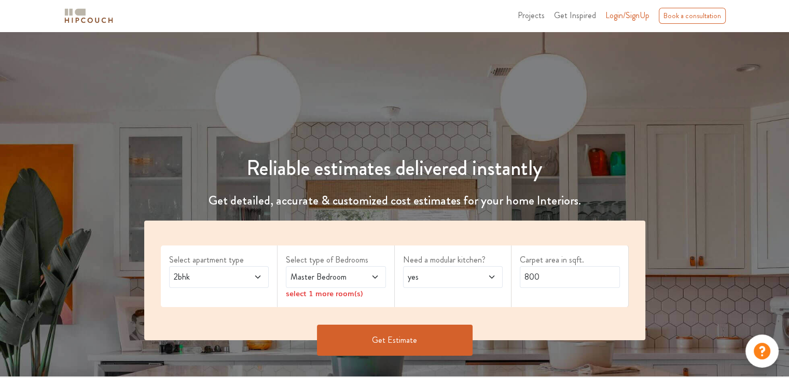
click at [250, 281] on span at bounding box center [250, 277] width 23 height 12
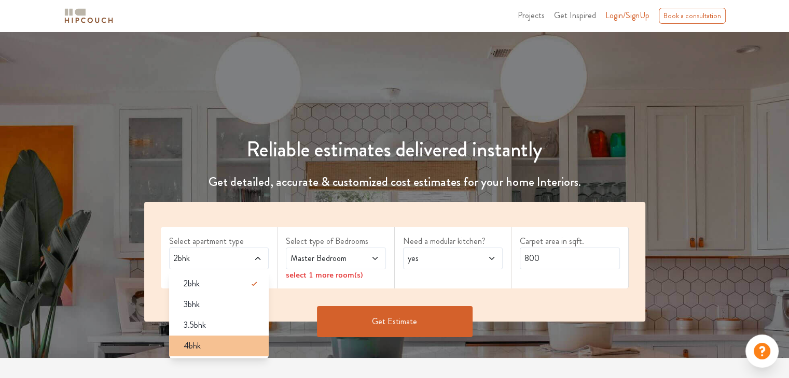
scroll to position [52, 0]
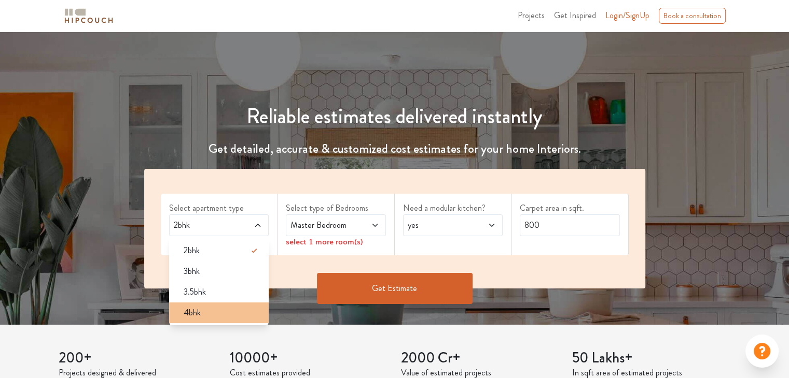
click at [198, 307] on span "4bhk" at bounding box center [192, 313] width 17 height 12
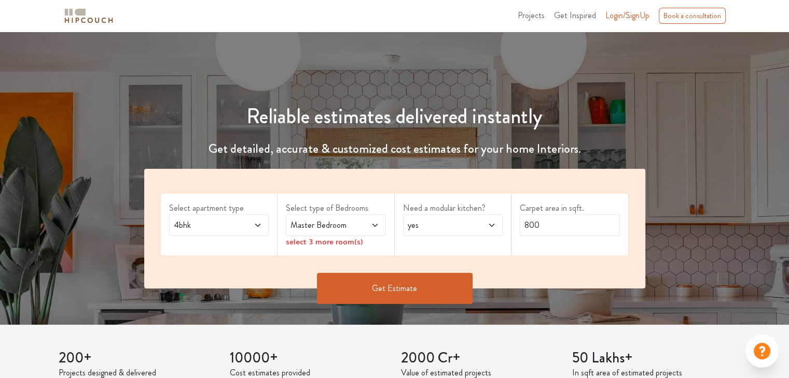
click at [315, 231] on span "Master Bedroom" at bounding box center [322, 225] width 68 height 12
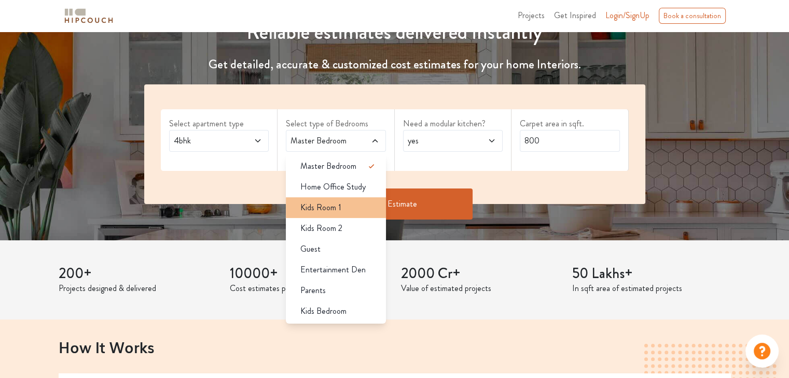
scroll to position [156, 0]
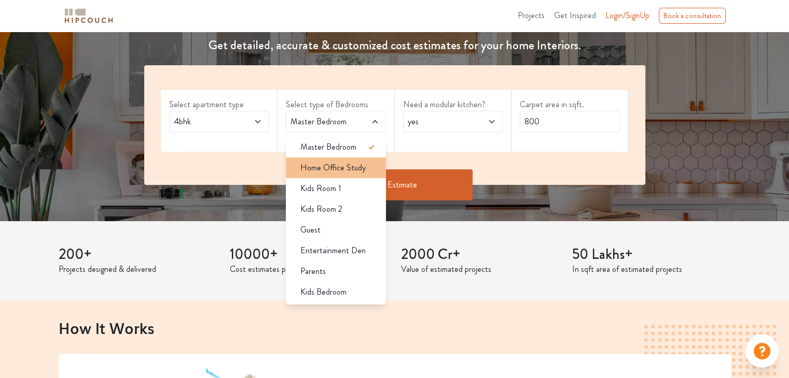
click at [347, 172] on span "Home Office Study" at bounding box center [332, 168] width 65 height 12
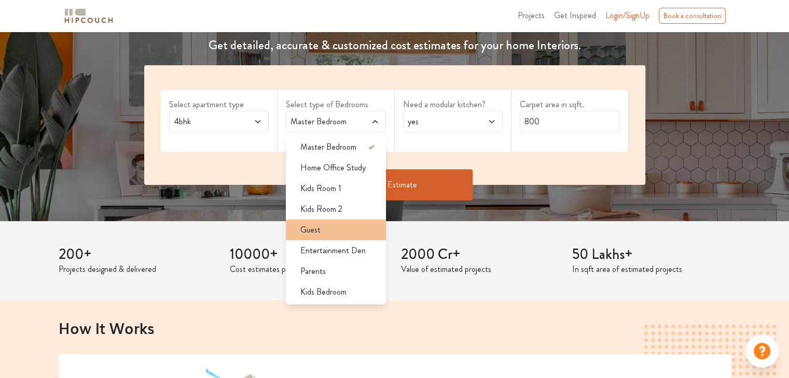
click at [335, 228] on div "Guest" at bounding box center [339, 230] width 94 height 12
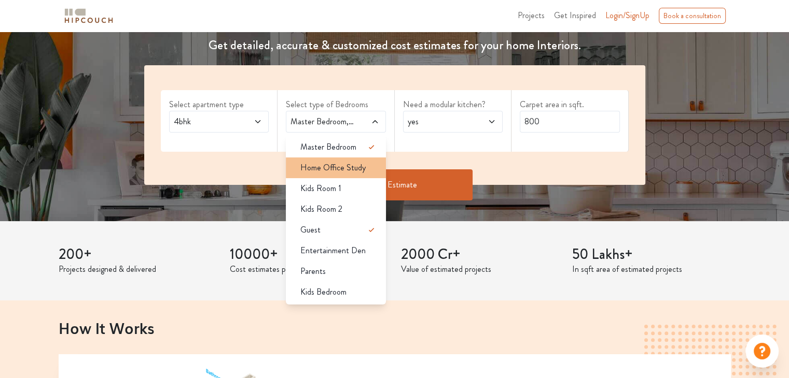
click at [350, 170] on span "Home Office Study" at bounding box center [332, 168] width 65 height 12
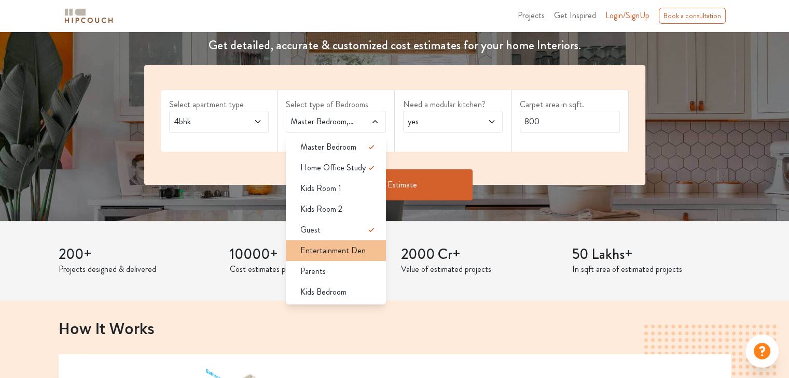
click at [361, 253] on span "Entertainment Den" at bounding box center [332, 251] width 65 height 12
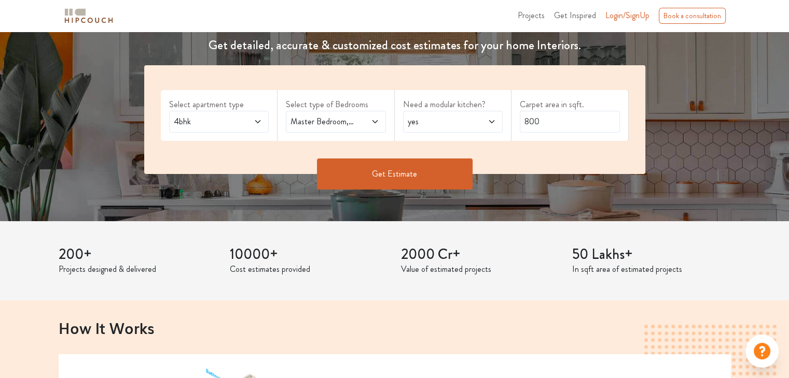
click at [453, 120] on span "yes" at bounding box center [439, 122] width 68 height 12
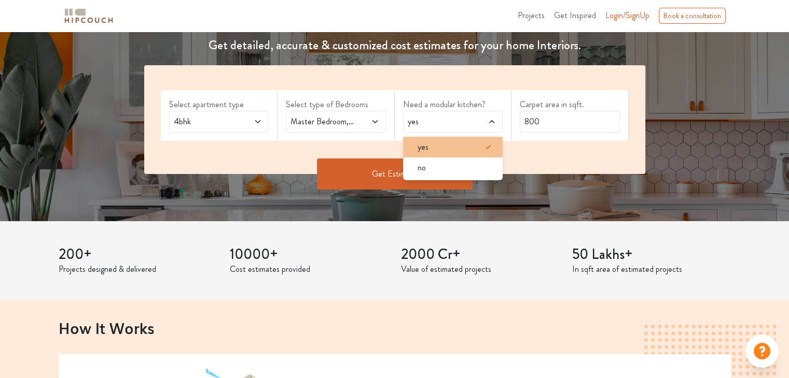
click at [456, 145] on div "yes" at bounding box center [456, 147] width 94 height 12
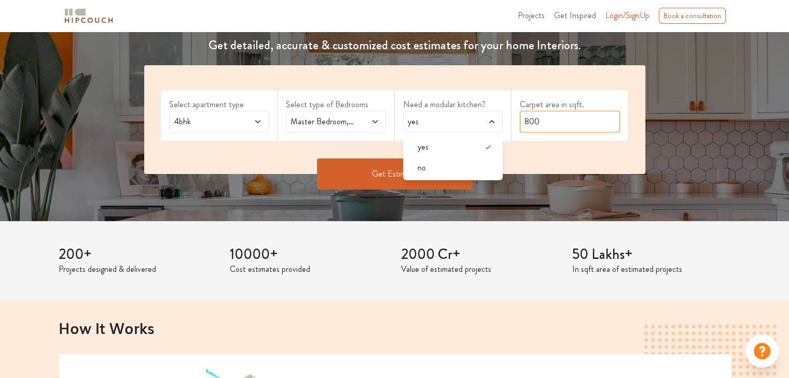
click at [557, 122] on input "800" at bounding box center [570, 122] width 100 height 22
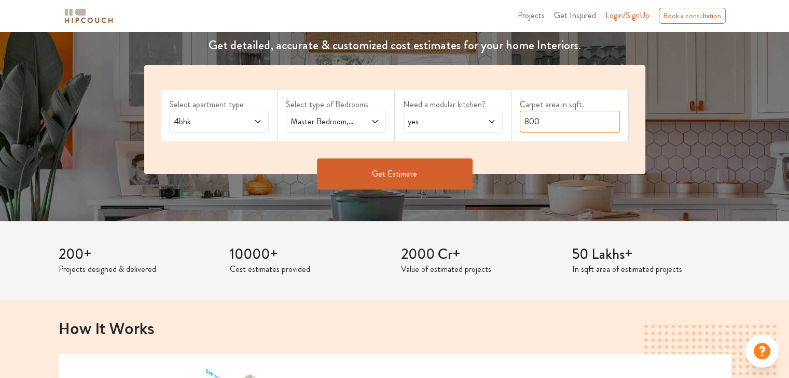
drag, startPoint x: 557, startPoint y: 122, endPoint x: 514, endPoint y: 126, distance: 43.2
click at [515, 126] on div "Carpet area in sqft. 800" at bounding box center [569, 115] width 117 height 51
type input "1960"
click at [440, 178] on button "Get Estimate" at bounding box center [395, 174] width 156 height 31
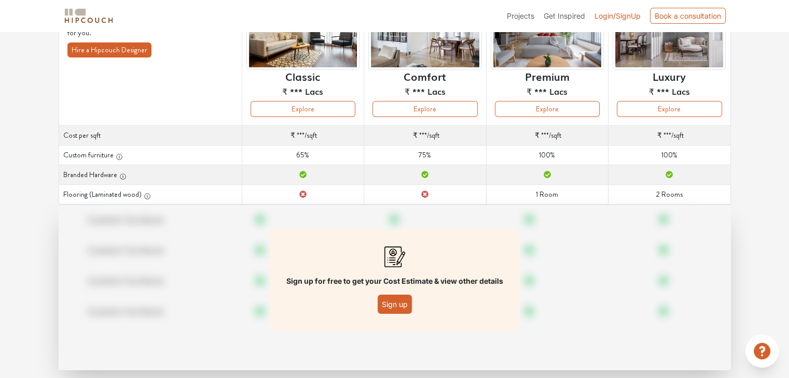
scroll to position [131, 0]
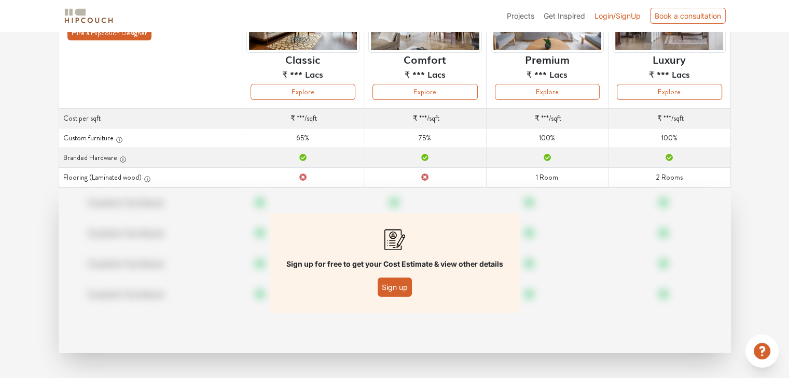
click at [406, 292] on button "Sign up" at bounding box center [394, 287] width 34 height 19
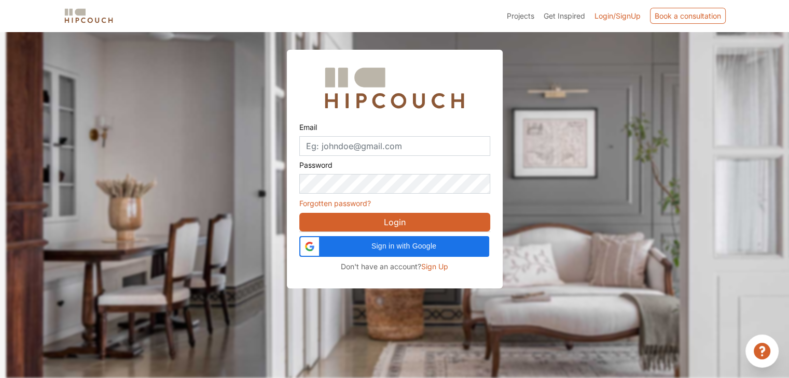
scroll to position [31, 0]
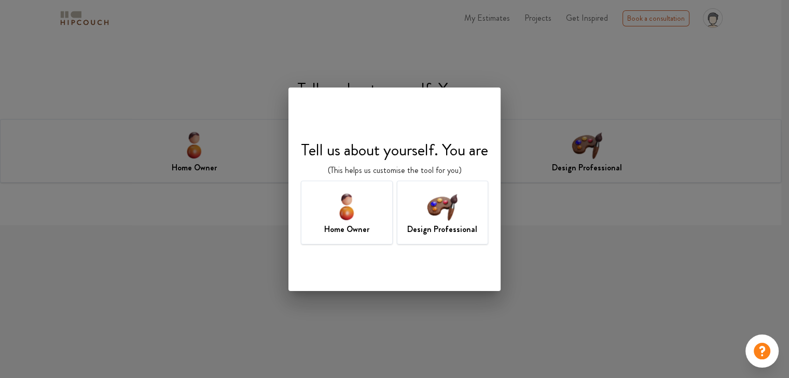
click at [456, 227] on h7 "Design Professional" at bounding box center [442, 229] width 70 height 12
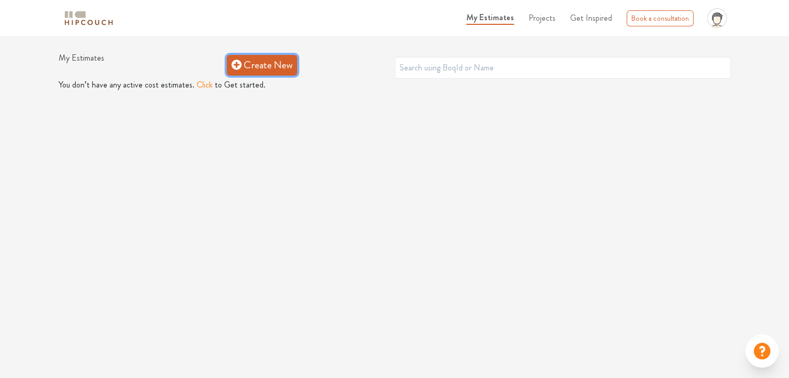
click at [263, 63] on link "Create New" at bounding box center [262, 65] width 71 height 21
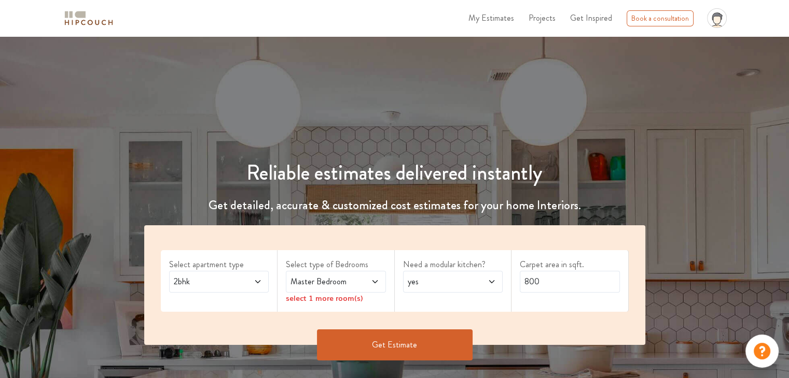
click at [260, 285] on icon at bounding box center [258, 282] width 8 height 8
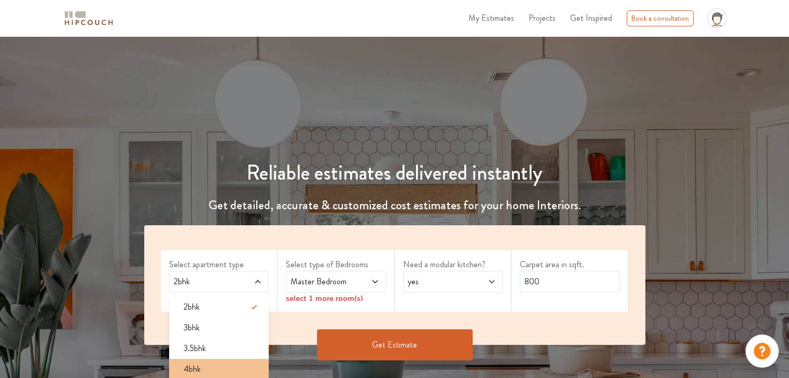
click at [222, 373] on div "4bhk" at bounding box center [222, 369] width 94 height 12
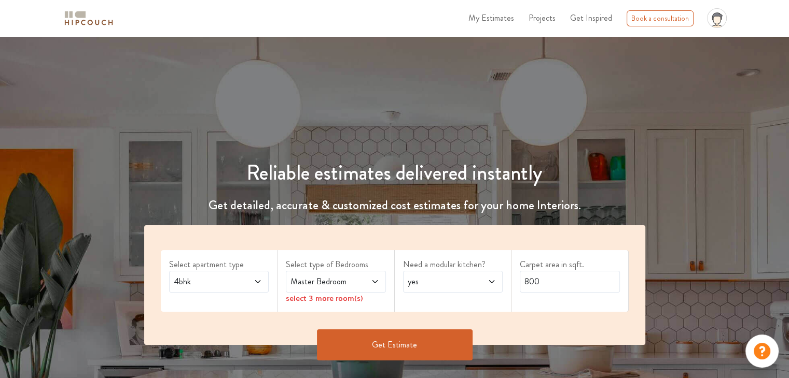
click at [335, 287] on span "Master Bedroom" at bounding box center [322, 282] width 68 height 12
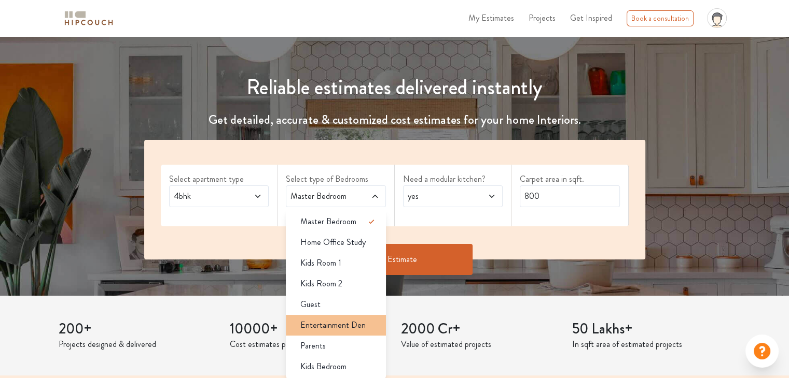
scroll to position [104, 0]
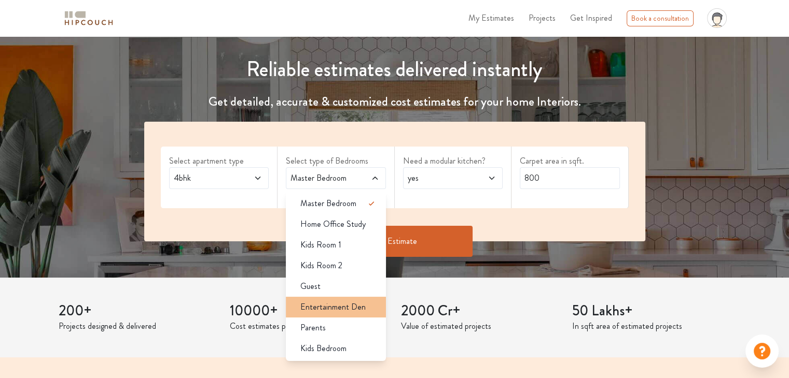
click at [349, 305] on span "Entertainment Den" at bounding box center [332, 307] width 65 height 12
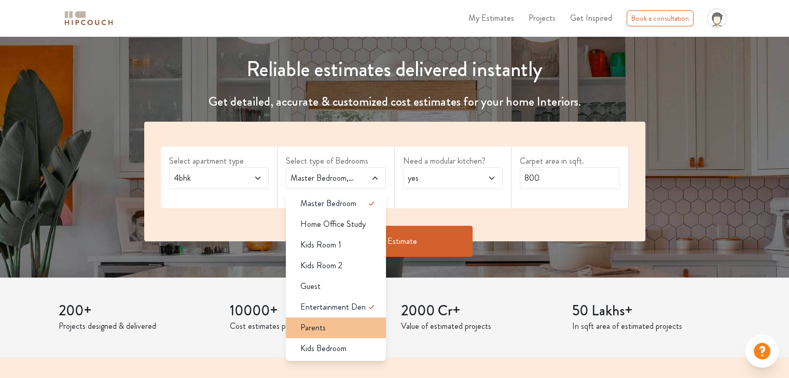
click at [342, 330] on div "Parents" at bounding box center [339, 328] width 94 height 12
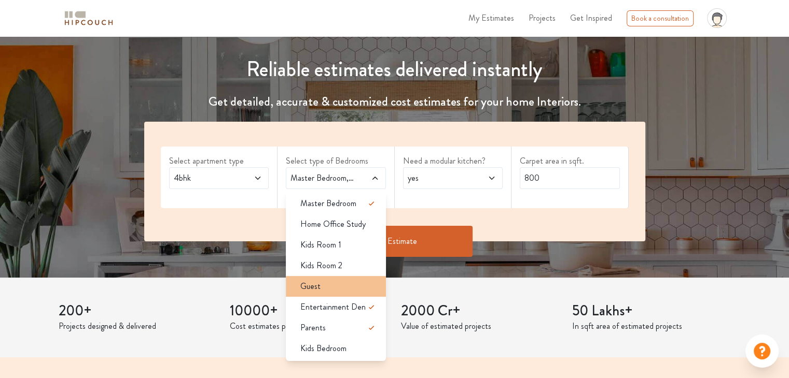
click at [337, 295] on li "Guest" at bounding box center [336, 286] width 100 height 21
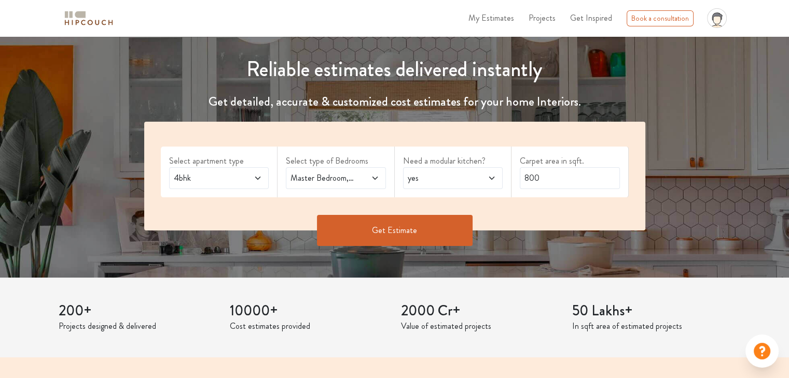
click at [457, 181] on span "yes" at bounding box center [439, 178] width 68 height 12
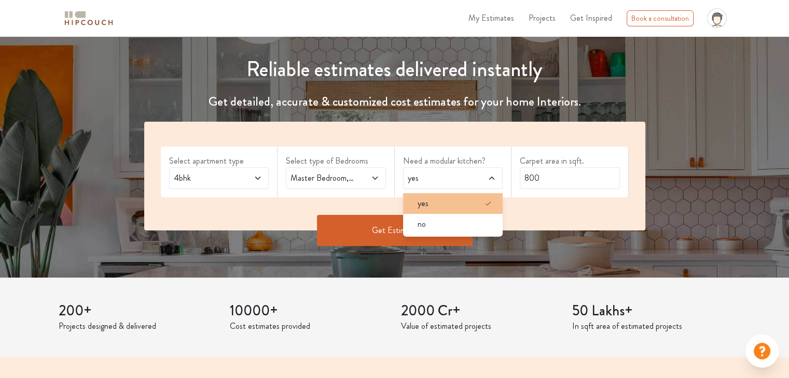
click at [450, 199] on div "yes" at bounding box center [456, 204] width 94 height 12
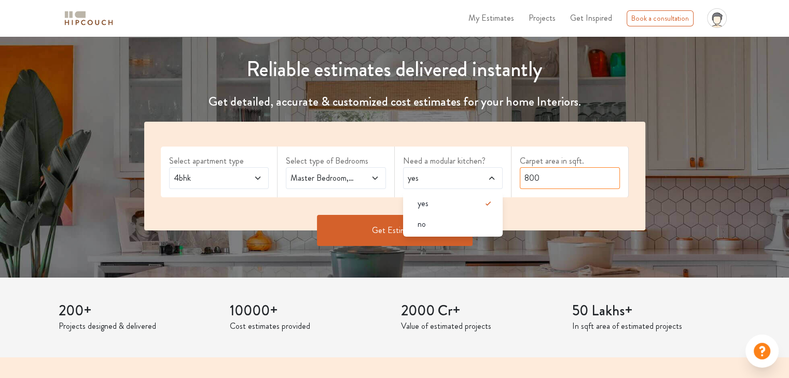
click at [554, 175] on input "800" at bounding box center [570, 178] width 100 height 22
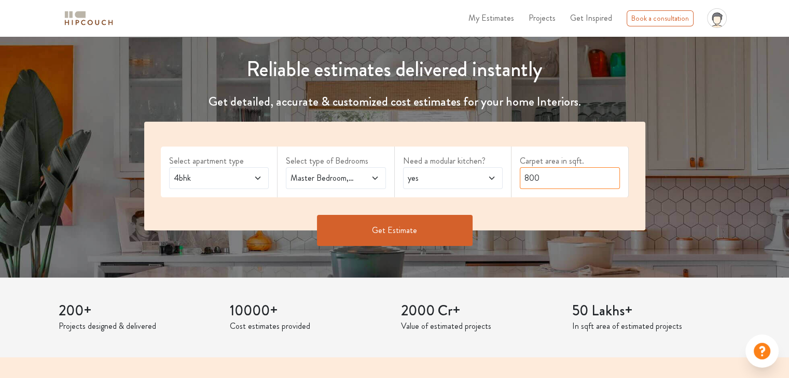
drag, startPoint x: 554, startPoint y: 175, endPoint x: 508, endPoint y: 188, distance: 47.9
click at [508, 188] on div "Select apartment type 4bhk Select type of Bedrooms Master Bedroom,Guest,Enterta…" at bounding box center [394, 176] width 501 height 109
type input "1960"
click at [452, 229] on button "Get Estimate" at bounding box center [395, 230] width 156 height 31
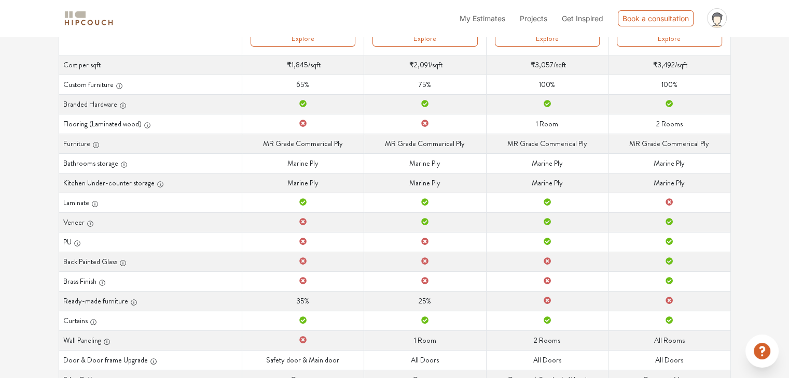
scroll to position [69, 0]
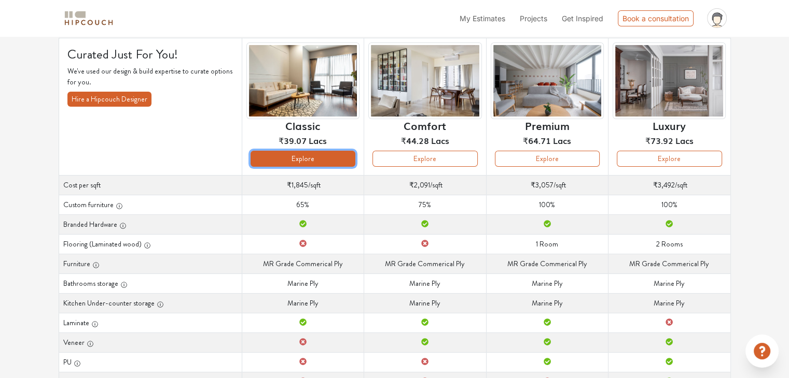
click at [331, 158] on button "Explore" at bounding box center [302, 159] width 105 height 16
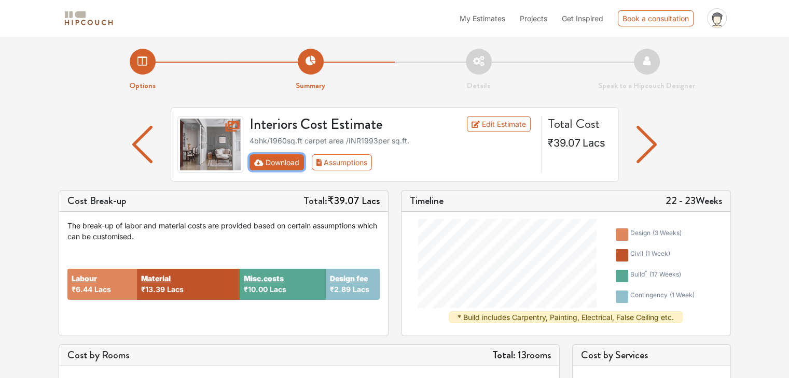
click at [283, 164] on button "Download" at bounding box center [276, 163] width 54 height 16
click at [292, 162] on button "Download" at bounding box center [276, 163] width 54 height 16
click at [357, 159] on button "Assumptions" at bounding box center [342, 163] width 61 height 16
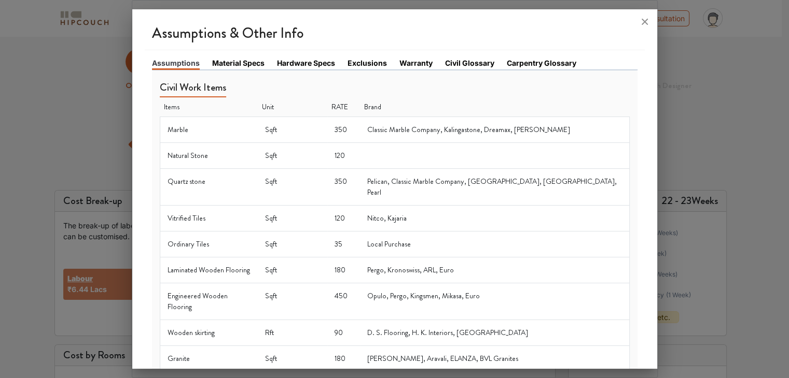
click at [228, 59] on link "Material Specs" at bounding box center [238, 63] width 52 height 11
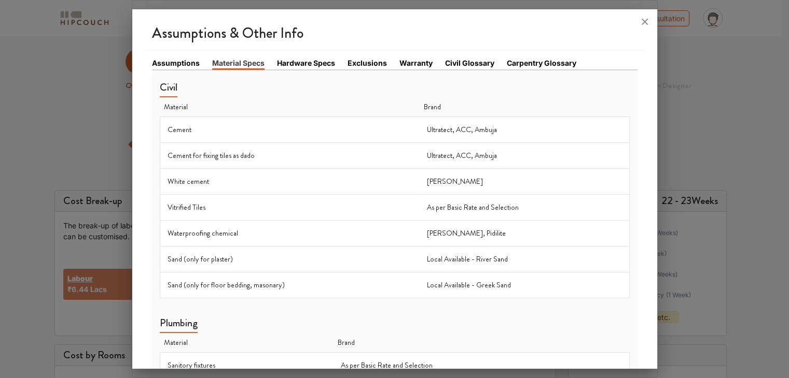
click at [182, 65] on link "Assumptions" at bounding box center [176, 63] width 48 height 11
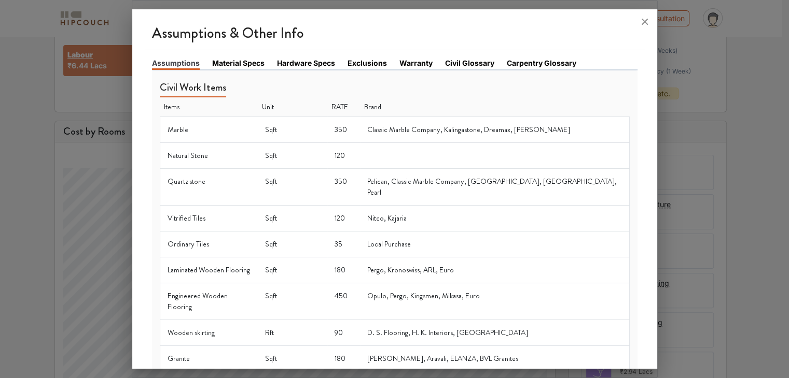
scroll to position [207, 0]
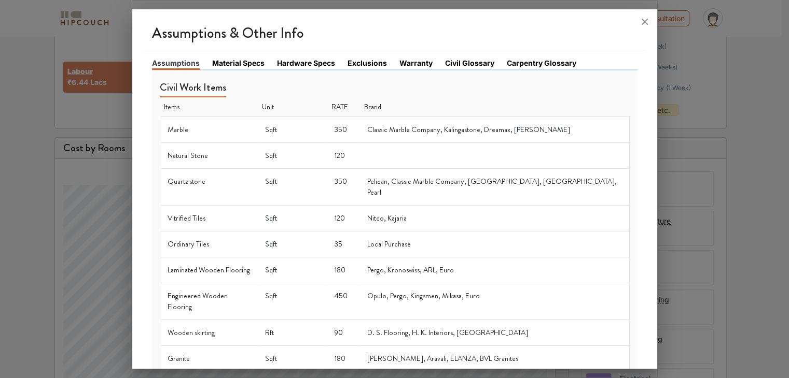
click at [221, 61] on link "Material Specs" at bounding box center [238, 63] width 52 height 11
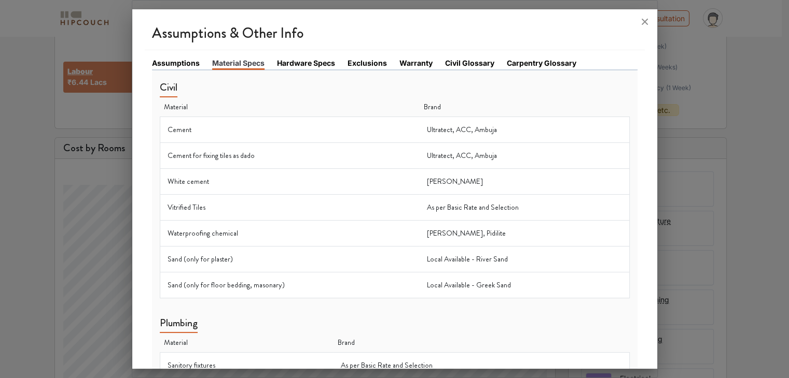
click at [299, 63] on link "Hardware Specs" at bounding box center [306, 63] width 58 height 11
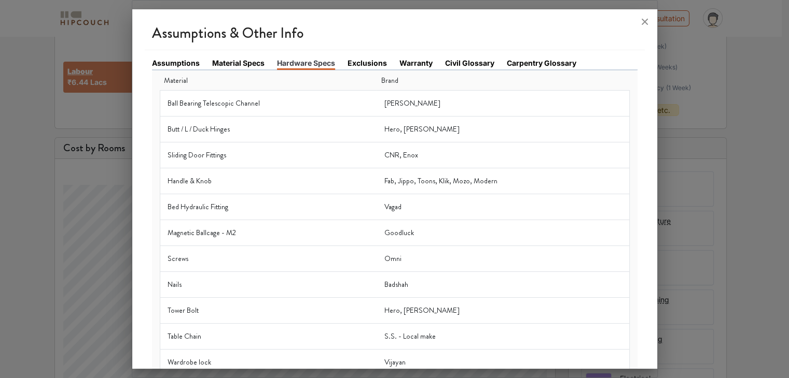
click at [375, 58] on link "Exclusions" at bounding box center [366, 63] width 39 height 11
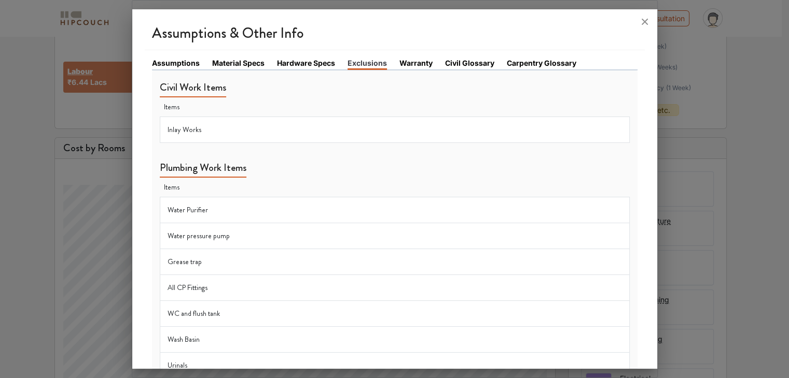
click at [413, 62] on link "Warranty" at bounding box center [415, 63] width 33 height 11
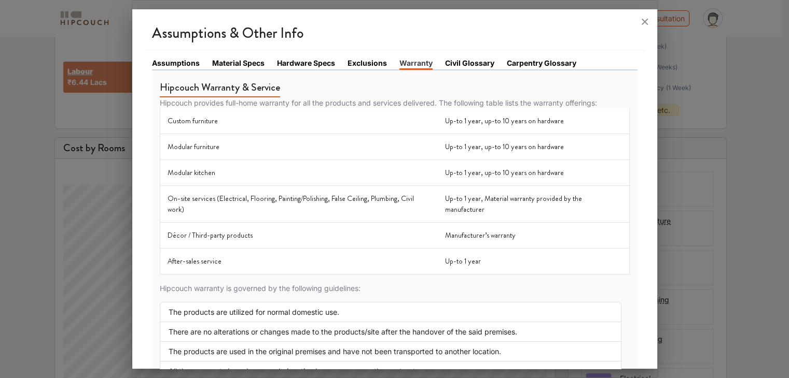
click at [475, 62] on link "Civil Glossary" at bounding box center [469, 63] width 49 height 11
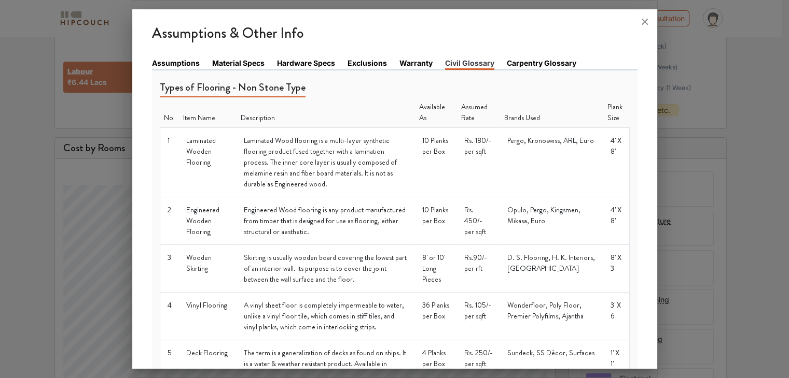
click at [542, 60] on link "Carpentry Glossary" at bounding box center [541, 63] width 69 height 11
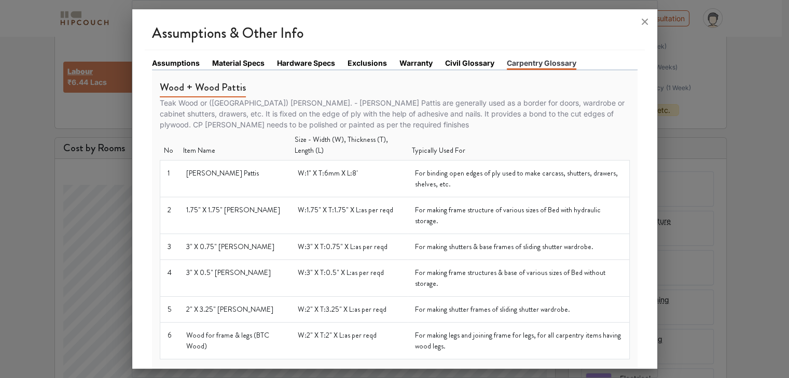
click at [750, 81] on div at bounding box center [394, 189] width 789 height 378
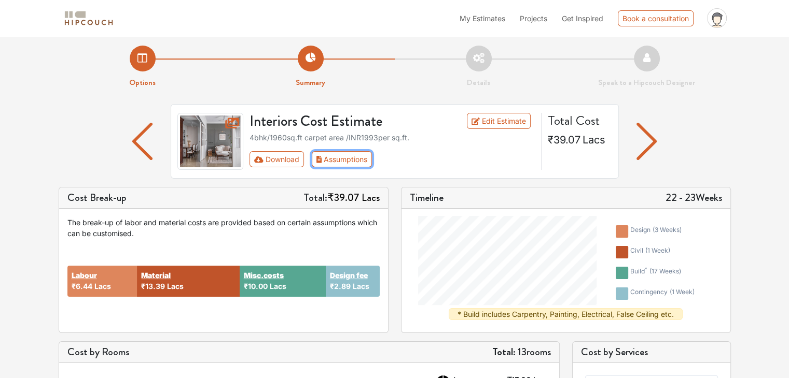
scroll to position [0, 0]
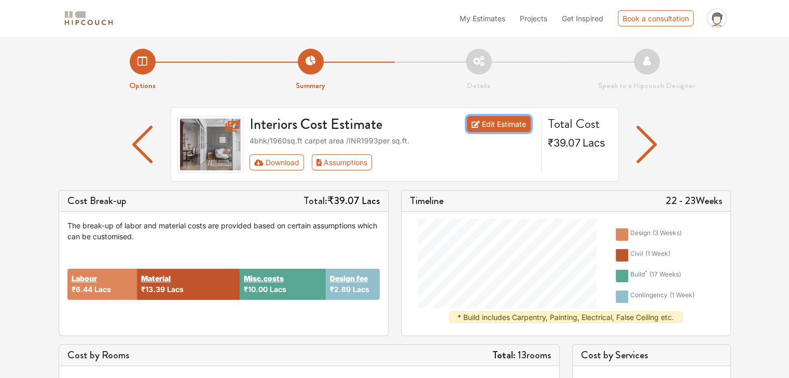
click at [498, 126] on link "Edit Estimate" at bounding box center [499, 124] width 64 height 16
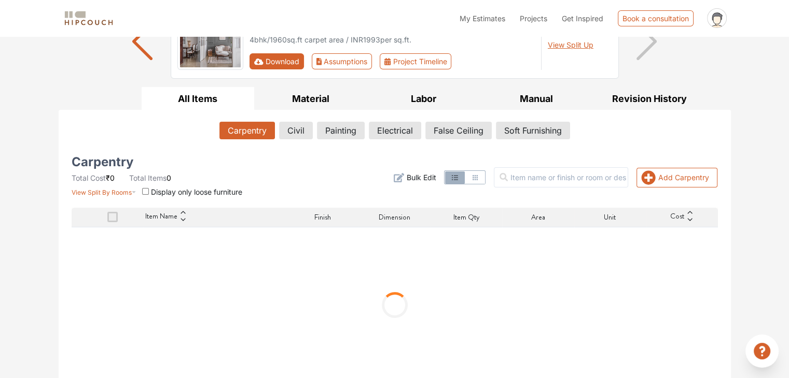
scroll to position [115, 0]
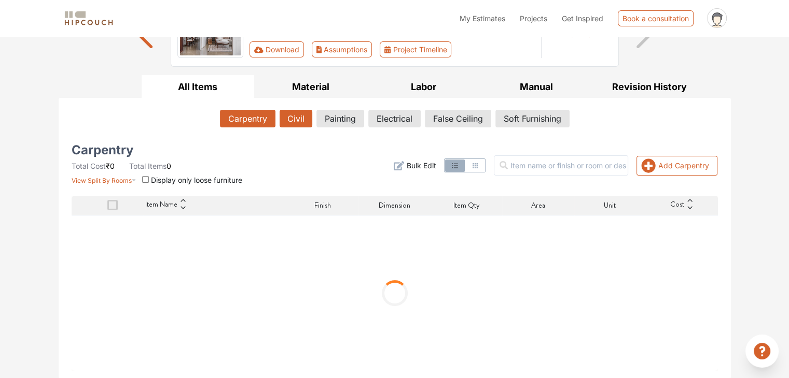
click at [290, 122] on button "Civil" at bounding box center [295, 119] width 33 height 18
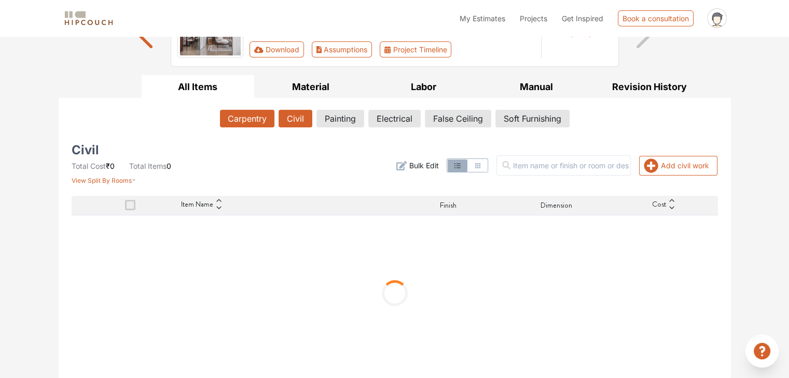
click at [258, 122] on button "Carpentry" at bounding box center [247, 119] width 54 height 18
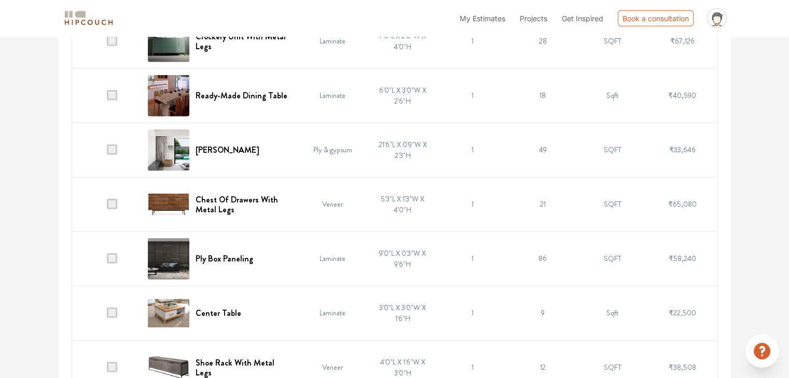
scroll to position [2839, 0]
